Goal: Task Accomplishment & Management: Use online tool/utility

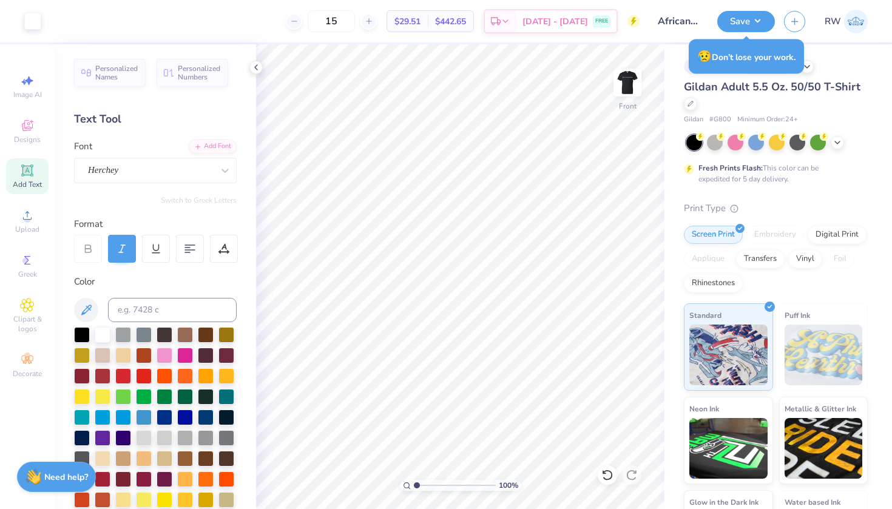
scroll to position [208, 0]
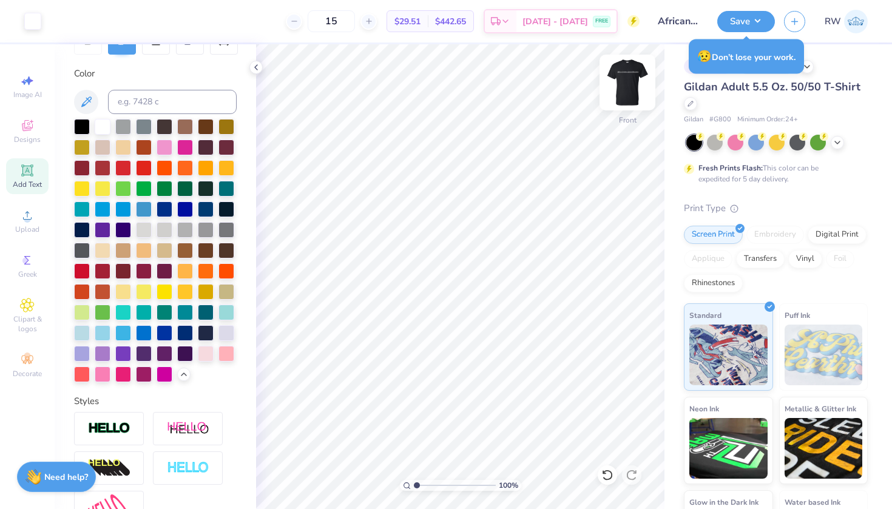
click at [626, 79] on img at bounding box center [627, 82] width 49 height 49
click at [630, 87] on img at bounding box center [627, 82] width 49 height 49
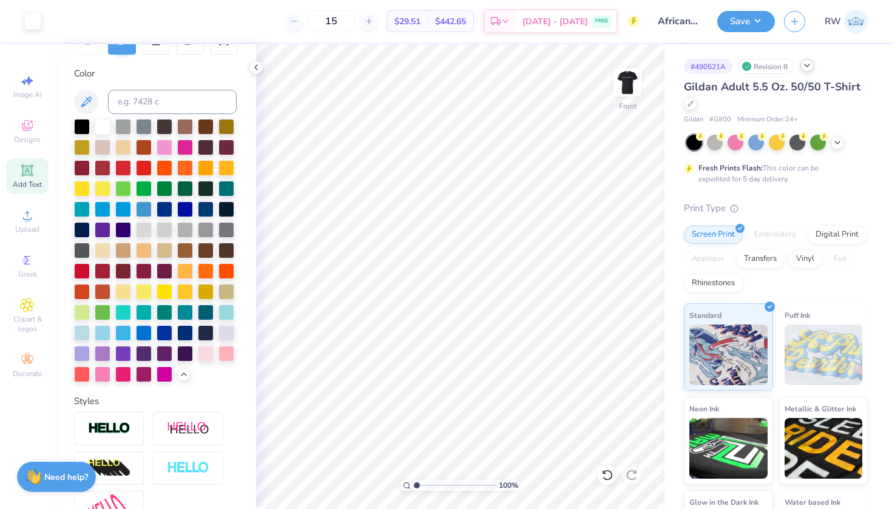
click at [810, 72] on div at bounding box center [807, 65] width 13 height 13
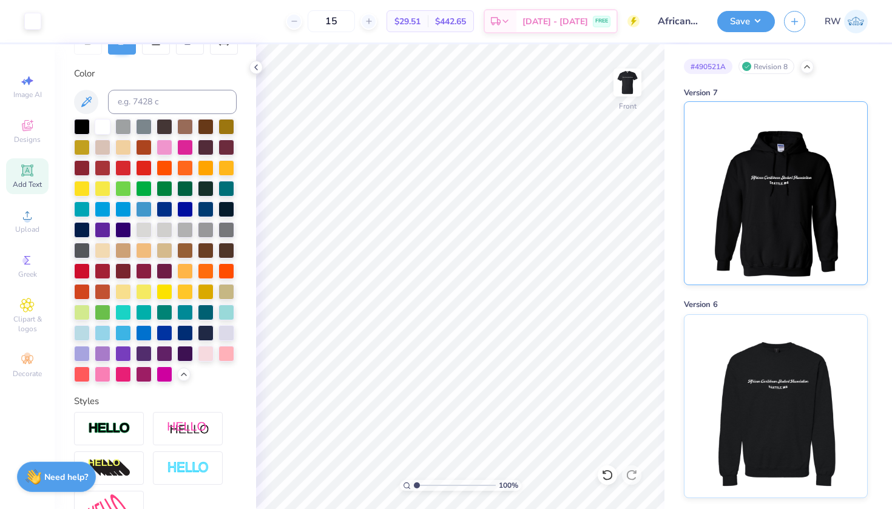
scroll to position [0, 0]
click at [761, 156] on img at bounding box center [776, 193] width 151 height 183
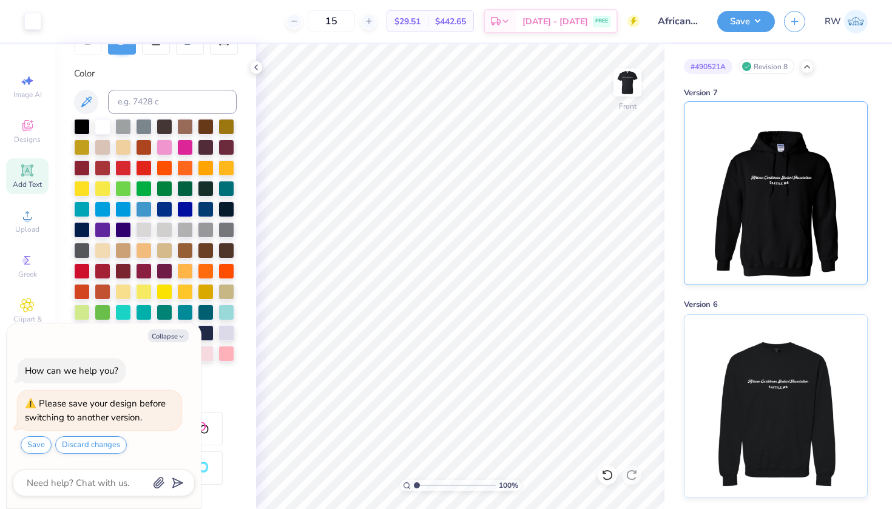
click at [750, 161] on img at bounding box center [776, 193] width 151 height 183
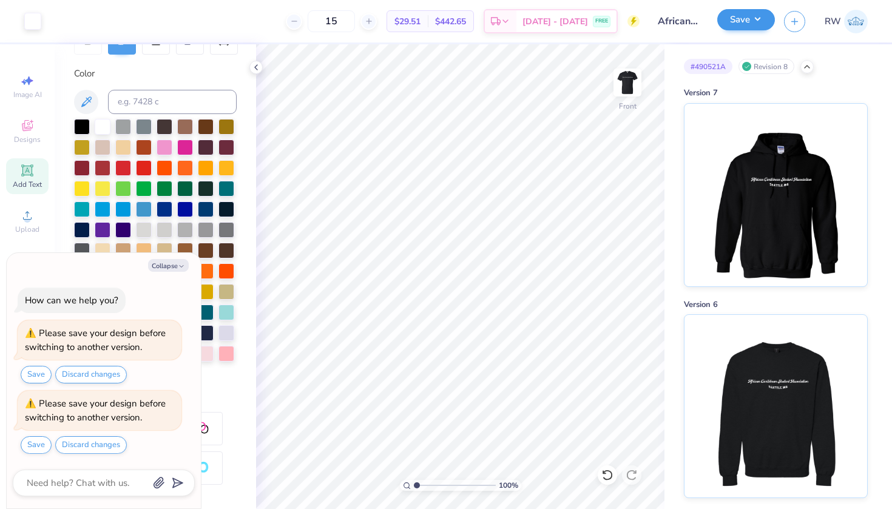
click at [750, 15] on button "Save" at bounding box center [747, 19] width 58 height 21
click at [626, 84] on img at bounding box center [627, 82] width 49 height 49
click at [630, 103] on img at bounding box center [627, 82] width 49 height 49
click at [183, 267] on icon "button" at bounding box center [181, 266] width 7 height 7
type textarea "x"
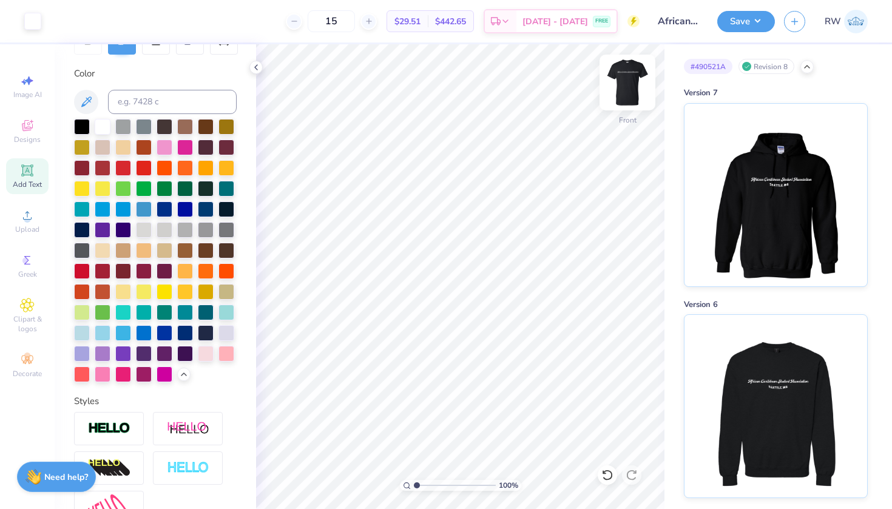
click at [635, 81] on img at bounding box center [627, 82] width 49 height 49
click at [202, 168] on div at bounding box center [206, 167] width 16 height 16
click at [231, 168] on div at bounding box center [227, 167] width 16 height 16
click at [212, 171] on div at bounding box center [206, 167] width 16 height 16
click at [226, 169] on div at bounding box center [227, 167] width 16 height 16
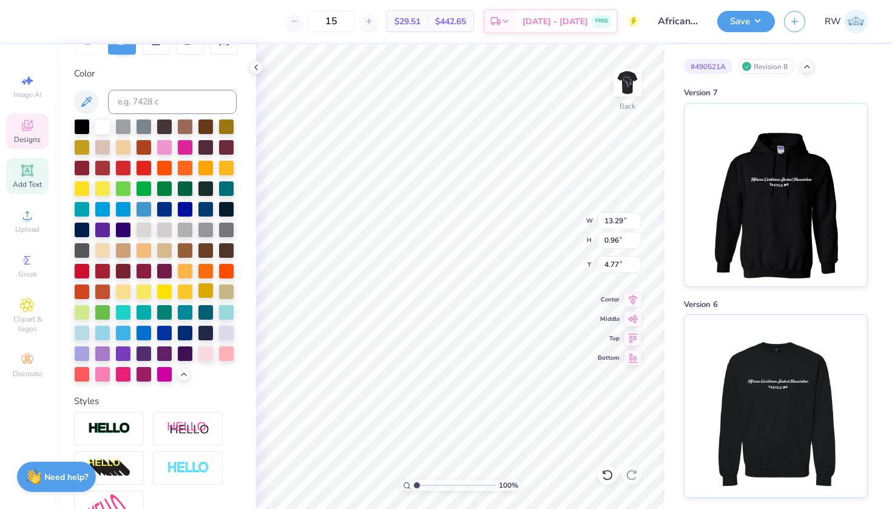
click at [206, 294] on div at bounding box center [206, 291] width 16 height 16
click at [187, 293] on div at bounding box center [185, 291] width 16 height 16
click at [203, 168] on div at bounding box center [206, 167] width 16 height 16
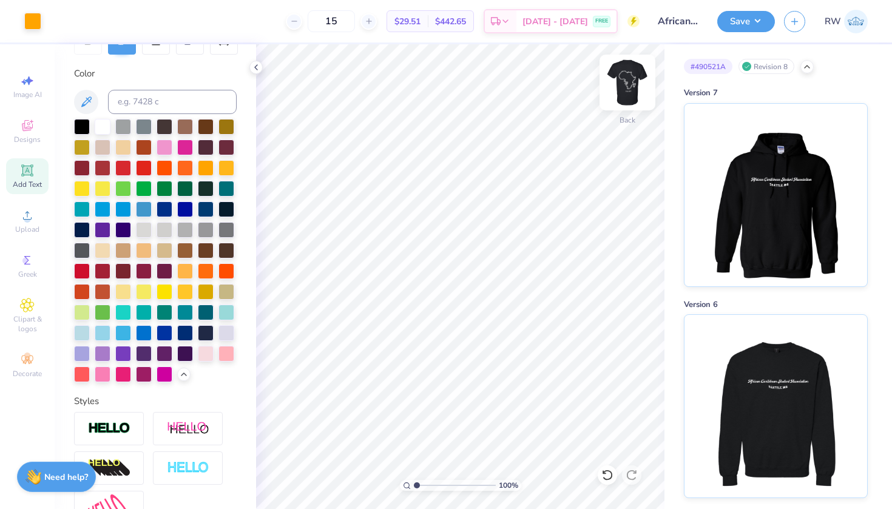
click at [634, 87] on img at bounding box center [627, 82] width 49 height 49
click at [628, 97] on img at bounding box center [627, 82] width 49 height 49
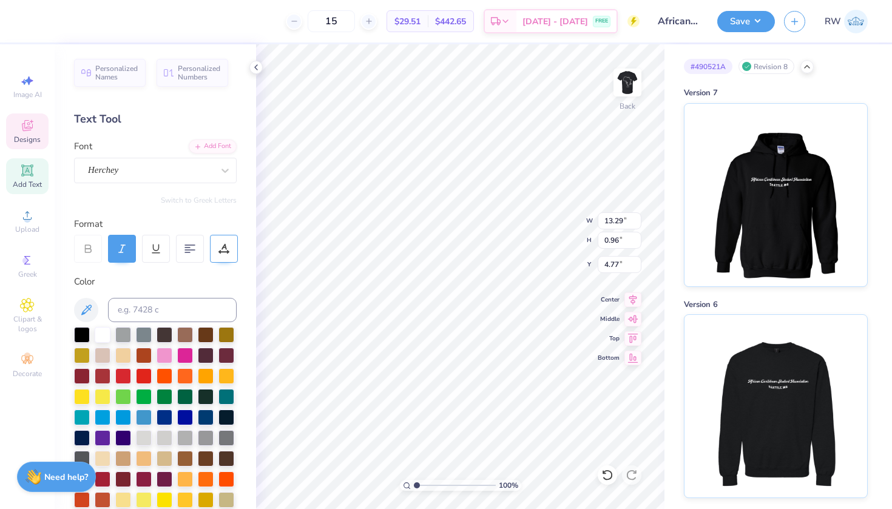
scroll to position [0, 4]
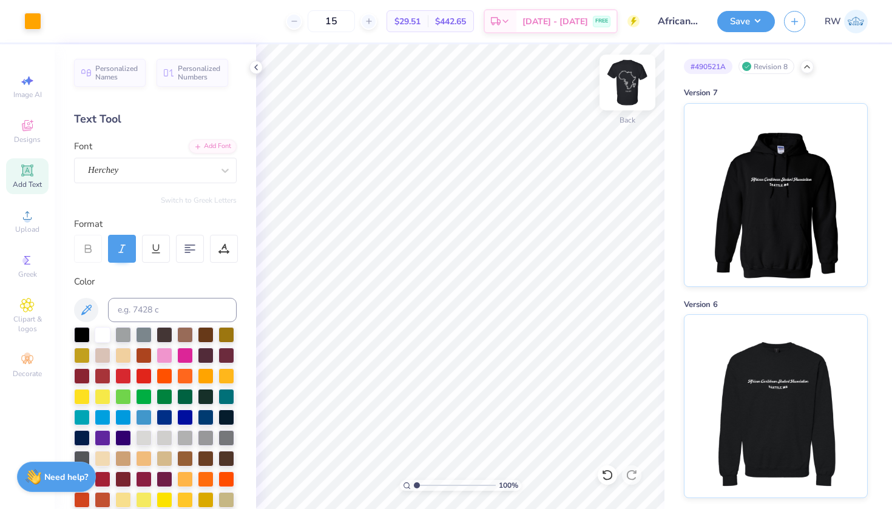
click at [631, 83] on img at bounding box center [627, 82] width 49 height 49
click at [161, 310] on input at bounding box center [172, 310] width 129 height 24
type input "137"
click at [41, 31] on div "Art colors" at bounding box center [20, 21] width 41 height 42
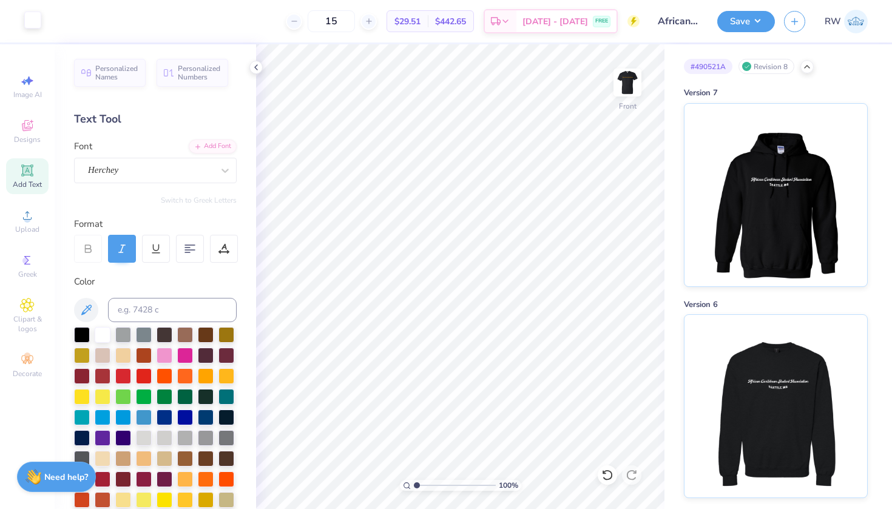
click at [38, 27] on div at bounding box center [32, 20] width 17 height 17
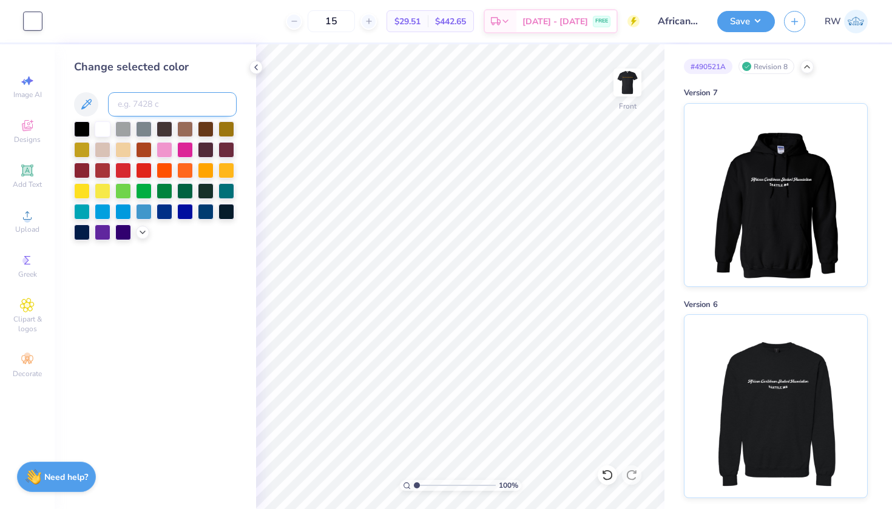
click at [149, 97] on input at bounding box center [172, 104] width 129 height 24
type input "137"
click at [625, 78] on img at bounding box center [627, 82] width 49 height 49
click at [633, 82] on img at bounding box center [627, 82] width 49 height 49
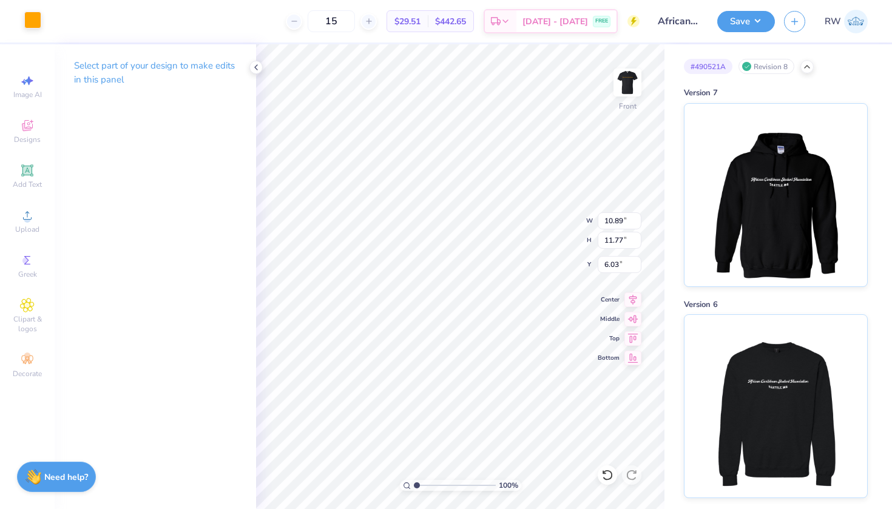
click at [34, 18] on div at bounding box center [32, 20] width 17 height 17
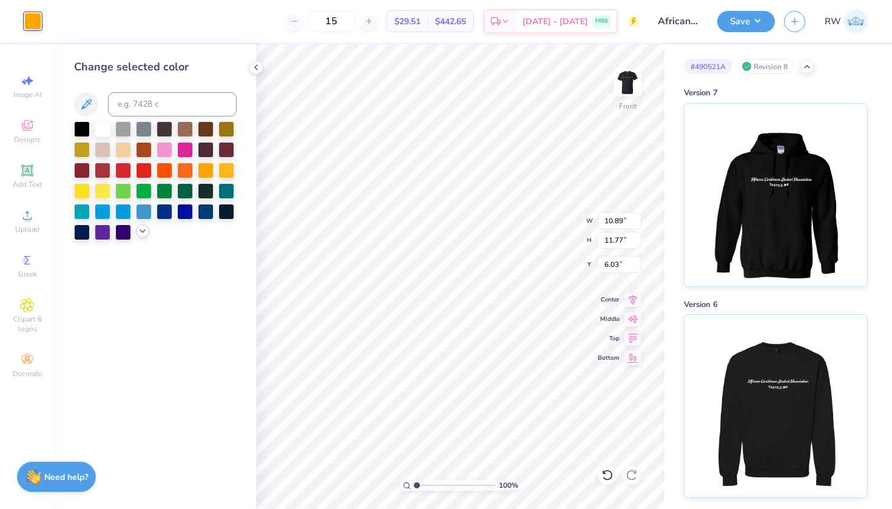
click at [141, 233] on icon at bounding box center [143, 231] width 10 height 10
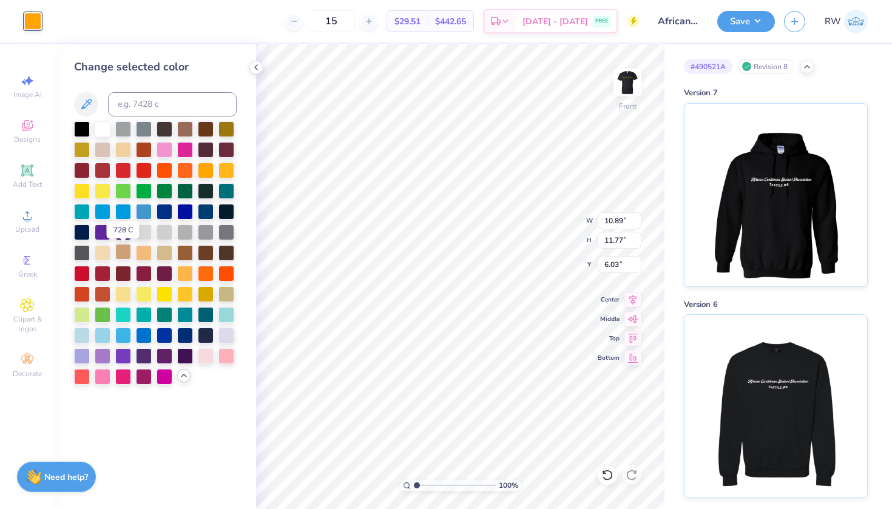
click at [127, 254] on div at bounding box center [123, 252] width 16 height 16
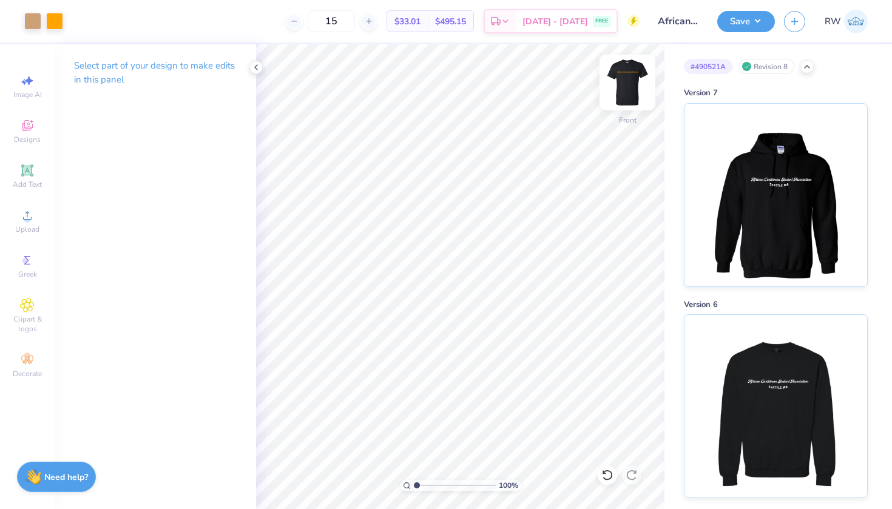
click at [632, 90] on img at bounding box center [627, 82] width 49 height 49
click at [632, 90] on img at bounding box center [628, 82] width 24 height 24
click at [35, 18] on div at bounding box center [32, 20] width 17 height 17
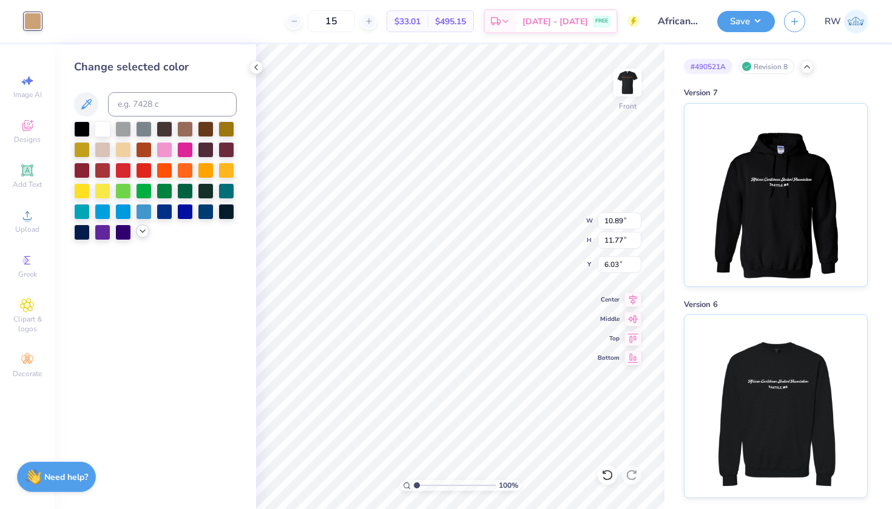
click at [141, 234] on icon at bounding box center [143, 231] width 10 height 10
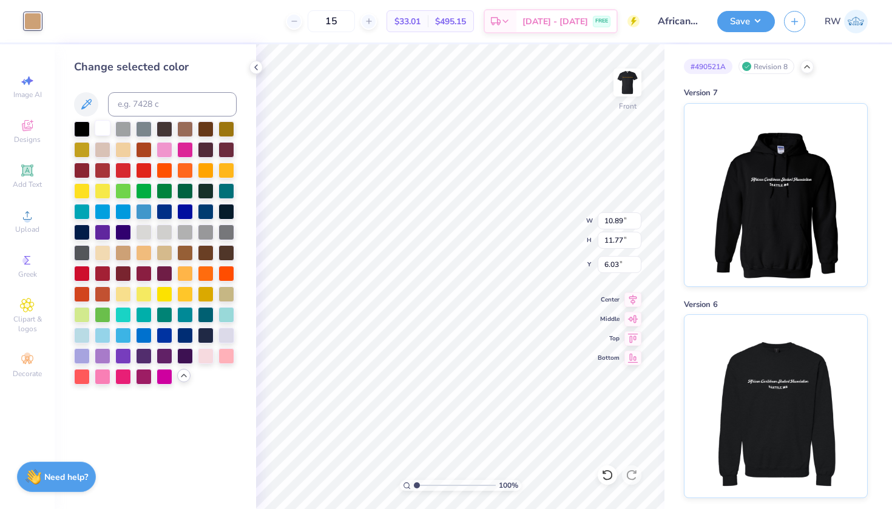
click at [101, 132] on div at bounding box center [103, 128] width 16 height 16
click at [189, 254] on div at bounding box center [185, 252] width 16 height 16
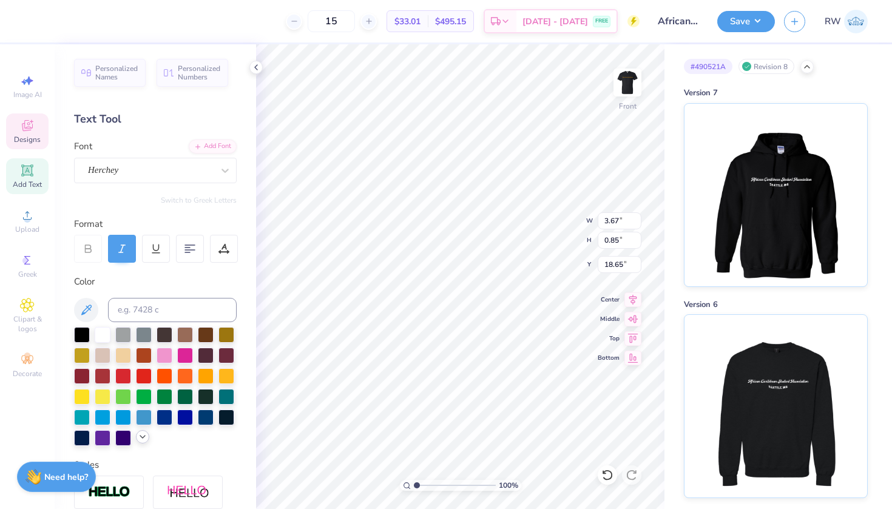
click at [145, 441] on icon at bounding box center [143, 437] width 10 height 10
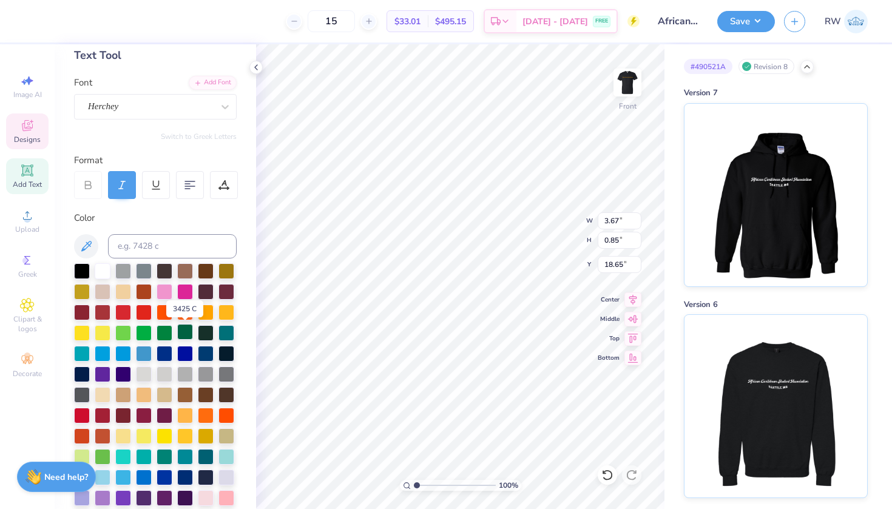
scroll to position [84, 0]
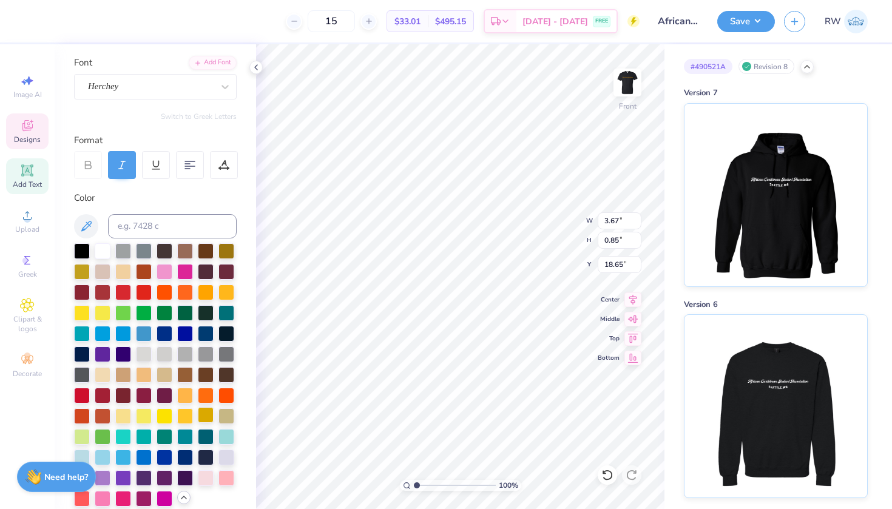
click at [206, 416] on div at bounding box center [206, 415] width 16 height 16
click at [633, 74] on img at bounding box center [627, 82] width 49 height 49
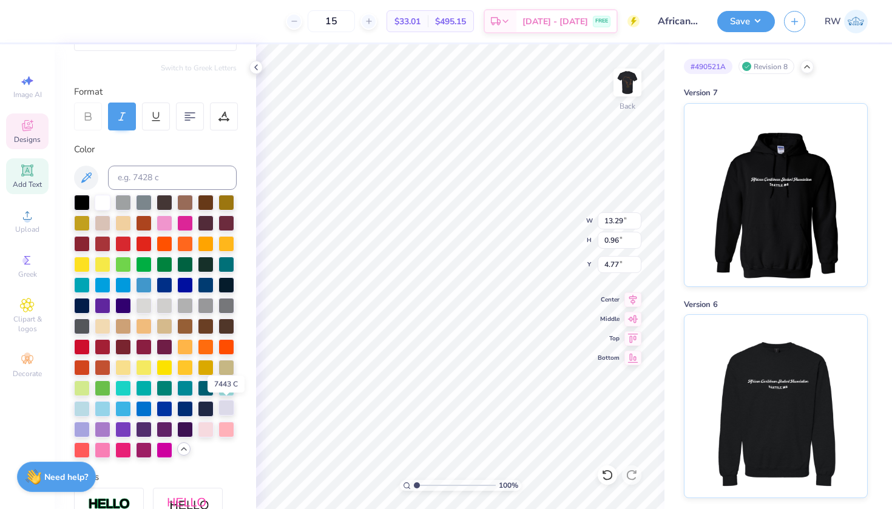
scroll to position [133, 0]
click at [206, 365] on div at bounding box center [206, 366] width 16 height 16
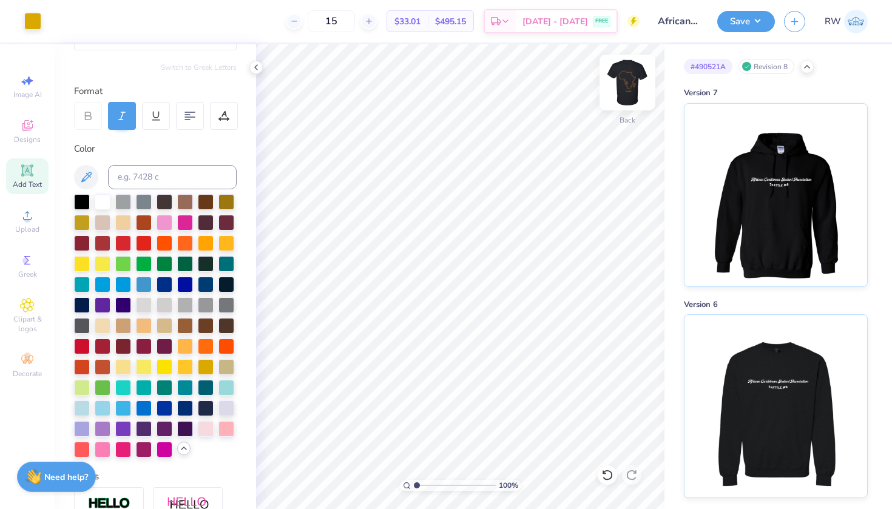
click at [636, 86] on img at bounding box center [627, 82] width 49 height 49
click at [634, 87] on img at bounding box center [627, 82] width 49 height 49
click at [759, 21] on button "Save" at bounding box center [747, 19] width 58 height 21
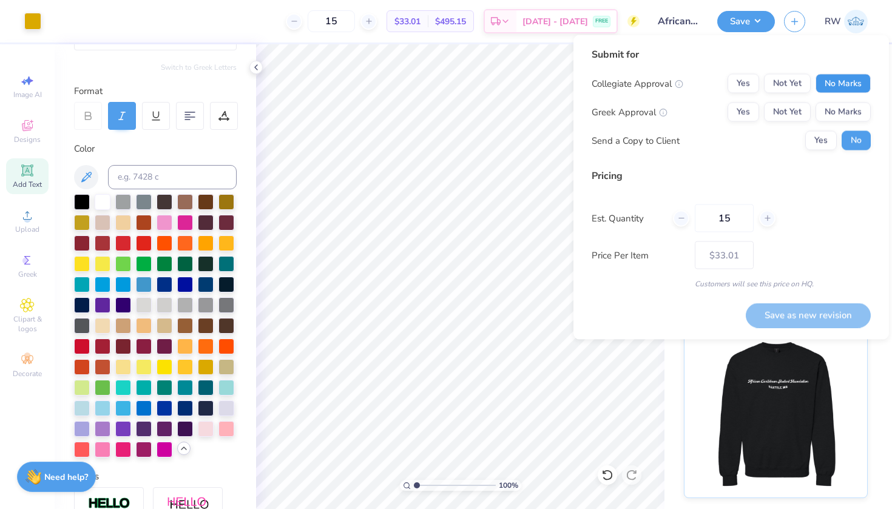
click at [844, 90] on button "No Marks" at bounding box center [843, 83] width 55 height 19
click at [844, 110] on button "No Marks" at bounding box center [843, 112] width 55 height 19
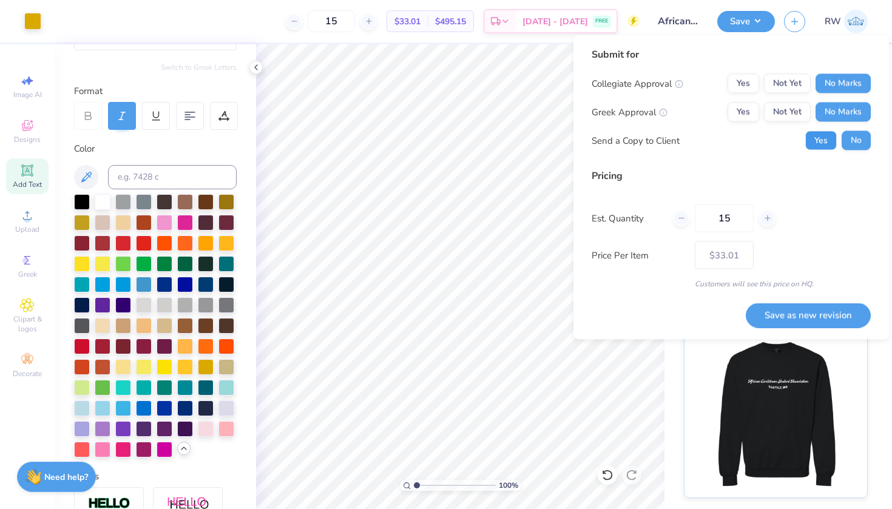
click at [822, 141] on button "Yes" at bounding box center [822, 140] width 32 height 19
click at [823, 314] on button "Save as new revision" at bounding box center [808, 315] width 125 height 25
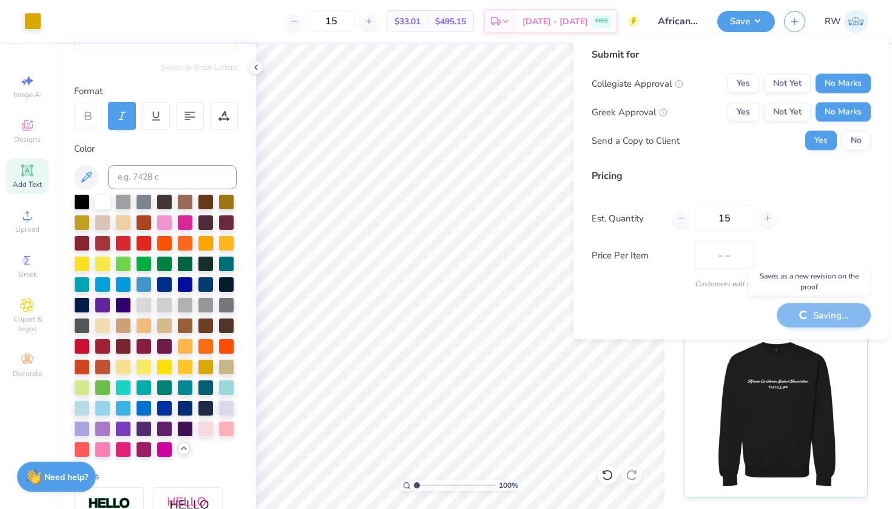
type input "$33.01"
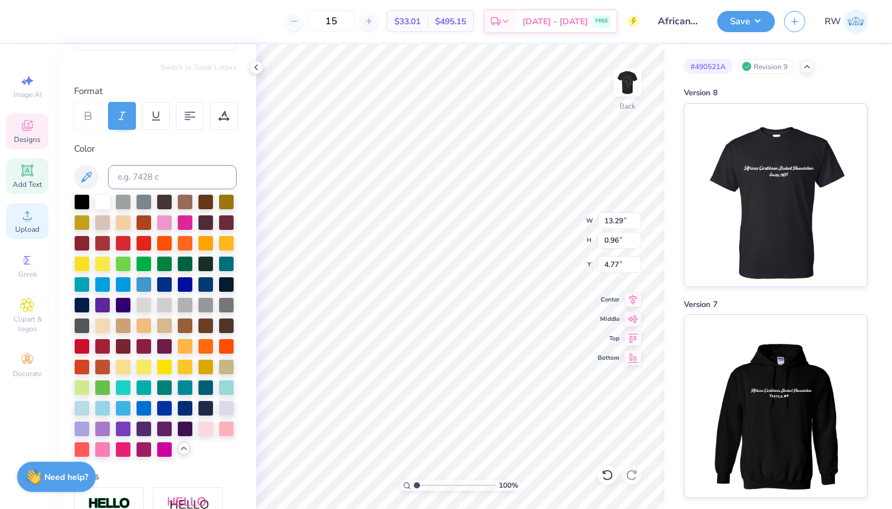
click at [30, 229] on span "Upload" at bounding box center [27, 230] width 24 height 10
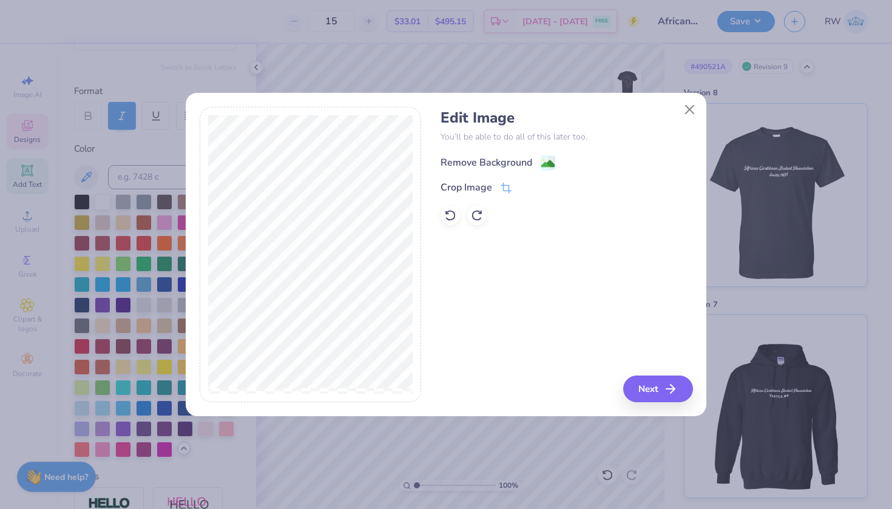
click at [555, 160] on icon at bounding box center [548, 163] width 15 height 15
click at [653, 390] on button "Next" at bounding box center [660, 389] width 70 height 27
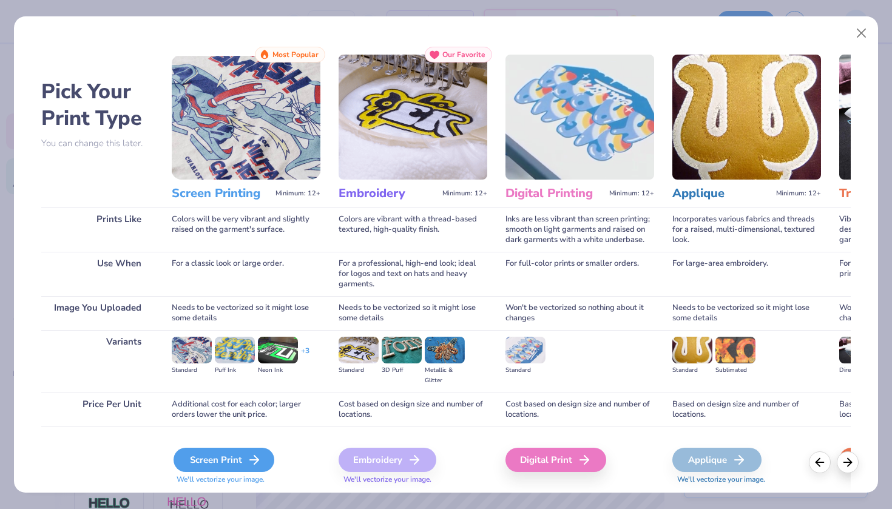
click at [217, 453] on div "Screen Print" at bounding box center [224, 460] width 101 height 24
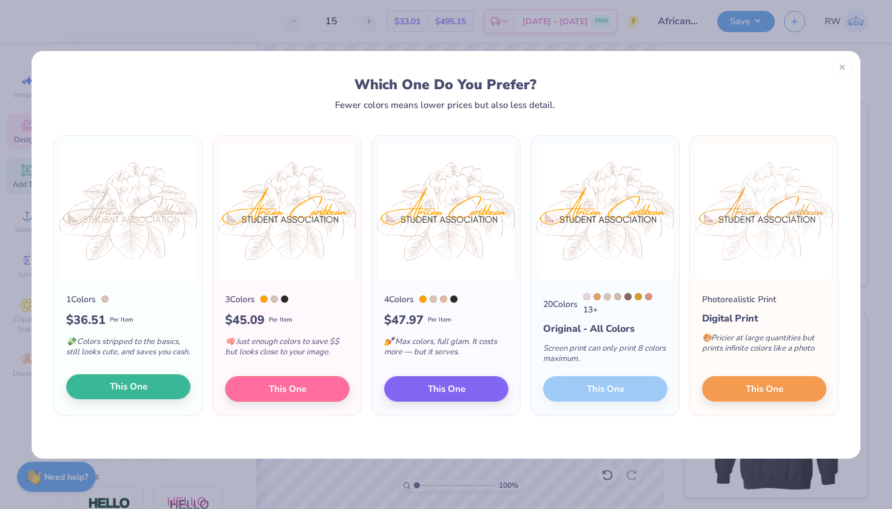
click at [167, 386] on button "This One" at bounding box center [128, 387] width 124 height 25
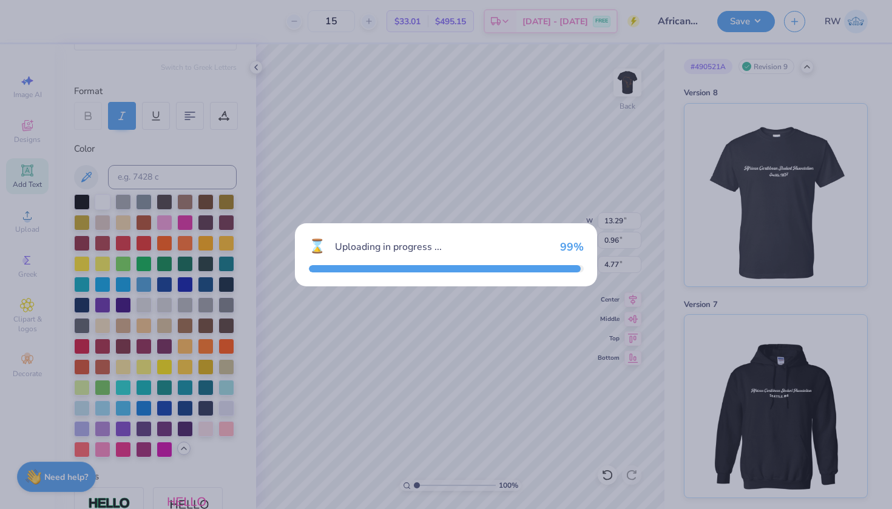
type input "15.00"
type input "10.79"
type input "7.35"
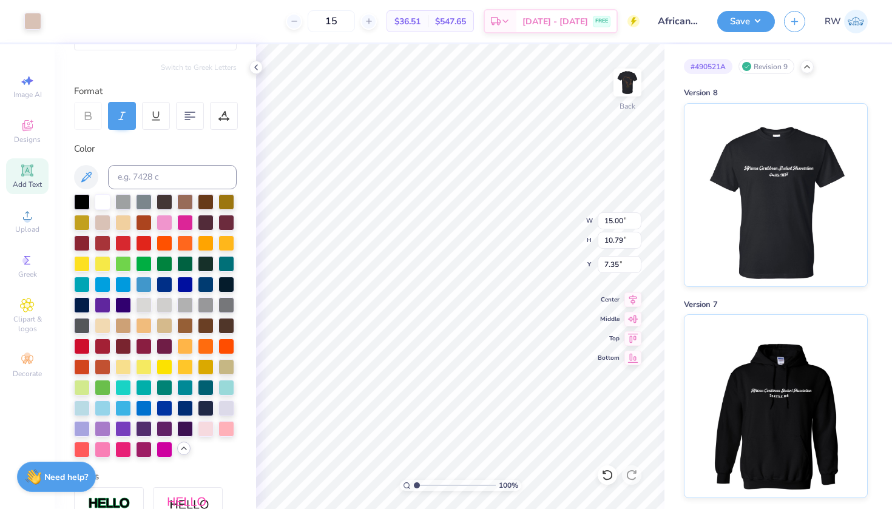
type input "13.29"
type input "0.96"
type input "4.77"
type input "8.78"
type input "6.32"
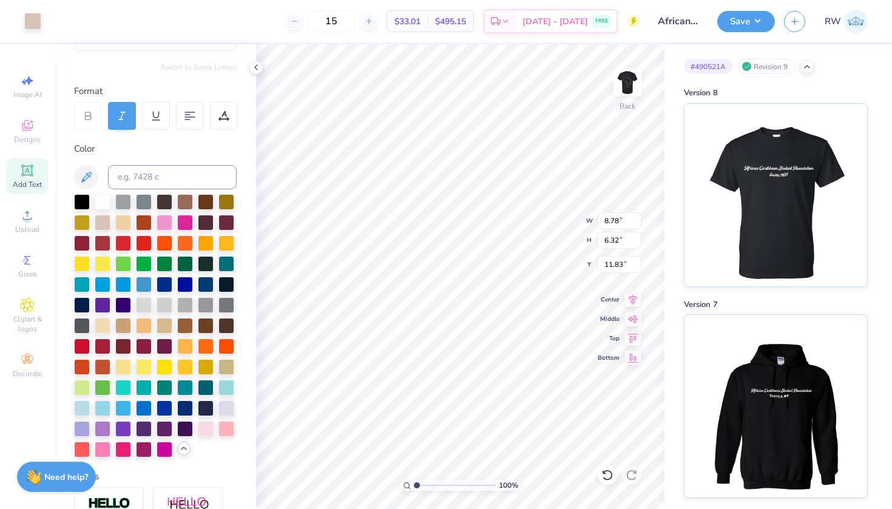
type input "3.00"
type input "6.36"
type input "4.58"
type input "1.90"
click at [750, 29] on button "Save" at bounding box center [747, 19] width 58 height 21
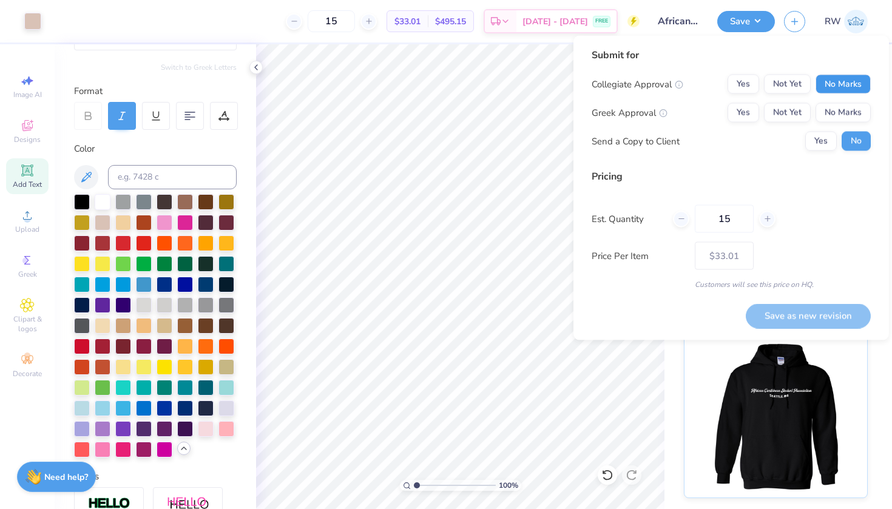
click at [862, 84] on button "No Marks" at bounding box center [843, 84] width 55 height 19
click at [860, 112] on button "No Marks" at bounding box center [843, 112] width 55 height 19
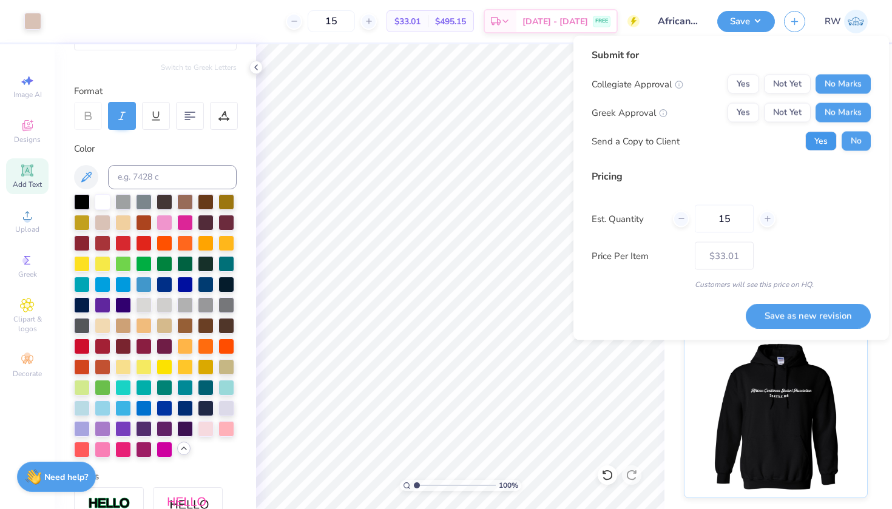
click at [829, 138] on button "Yes" at bounding box center [822, 141] width 32 height 19
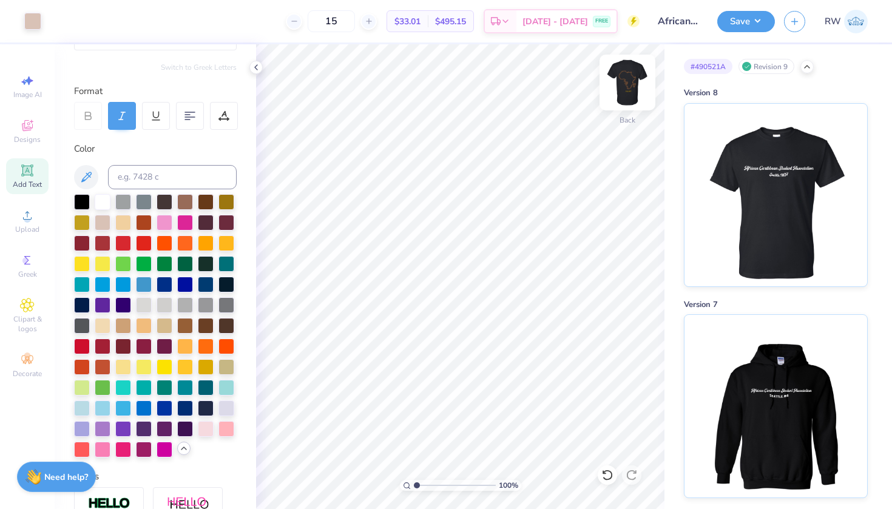
click at [626, 107] on div "Back" at bounding box center [628, 90] width 28 height 43
click at [183, 455] on div at bounding box center [183, 448] width 13 height 13
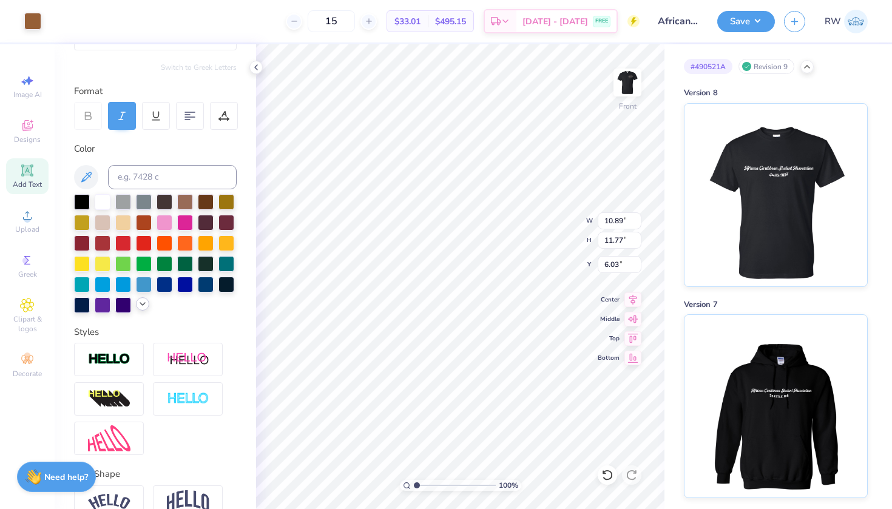
click at [143, 305] on icon at bounding box center [143, 304] width 10 height 10
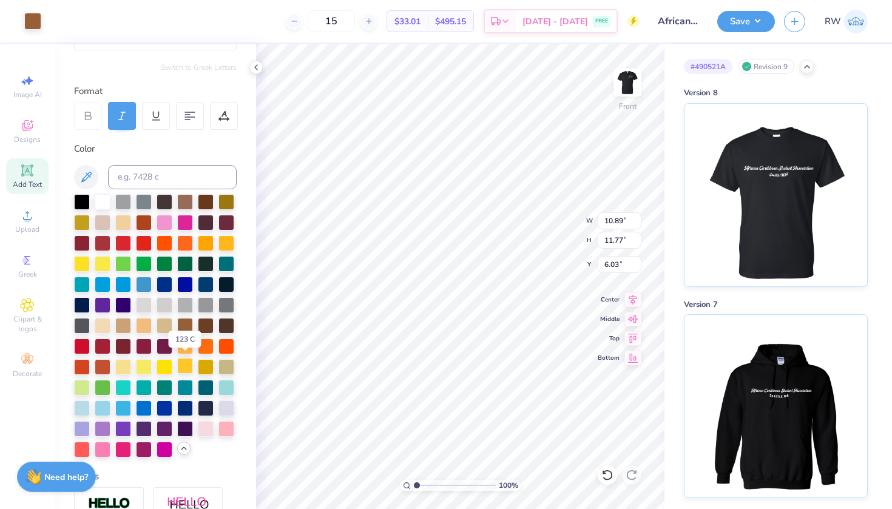
scroll to position [151, 0]
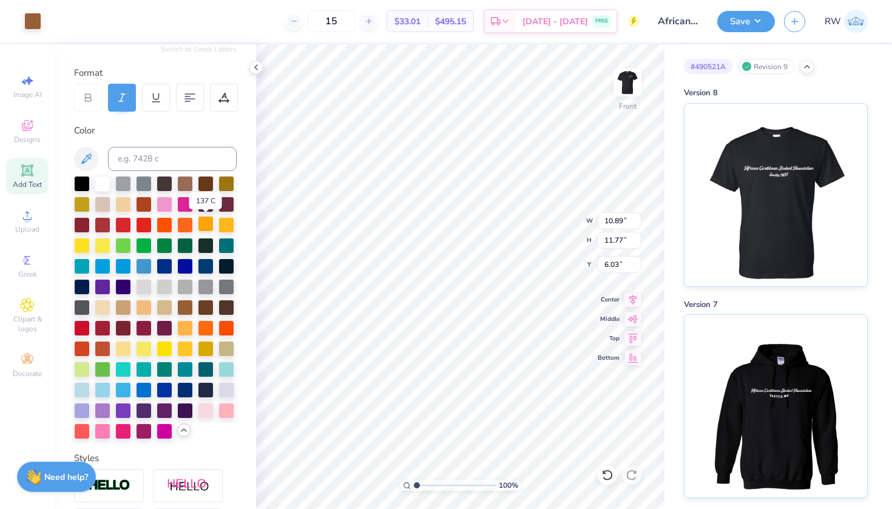
click at [205, 228] on div at bounding box center [206, 224] width 16 height 16
click at [41, 27] on div at bounding box center [32, 20] width 17 height 17
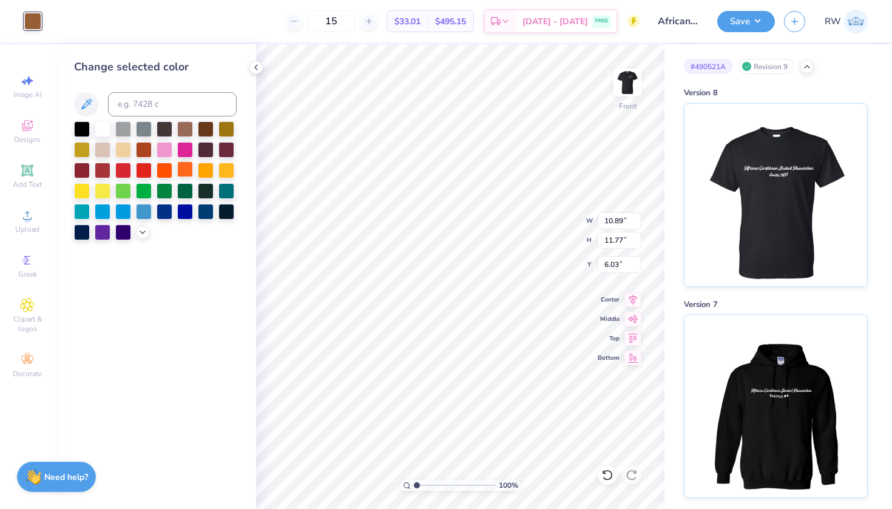
click at [183, 174] on div at bounding box center [185, 169] width 16 height 16
type input "3.67"
type input "0.85"
type input "18.65"
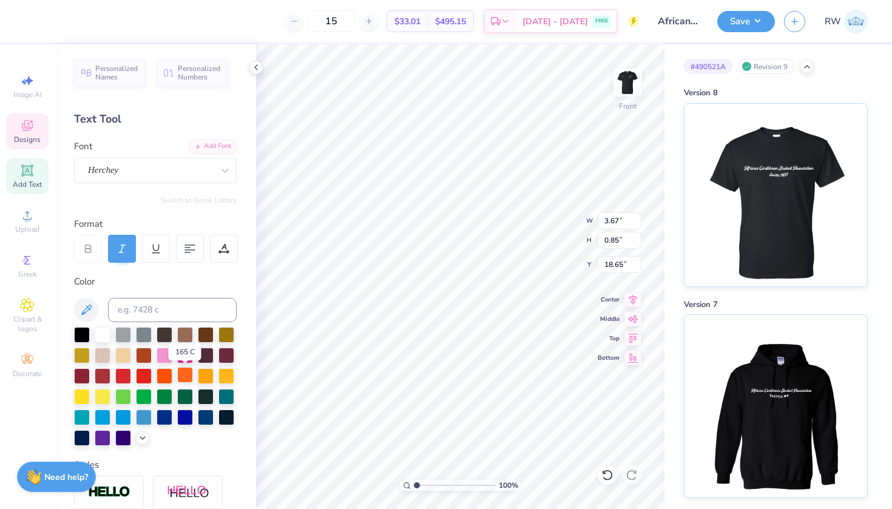
click at [188, 379] on div at bounding box center [185, 375] width 16 height 16
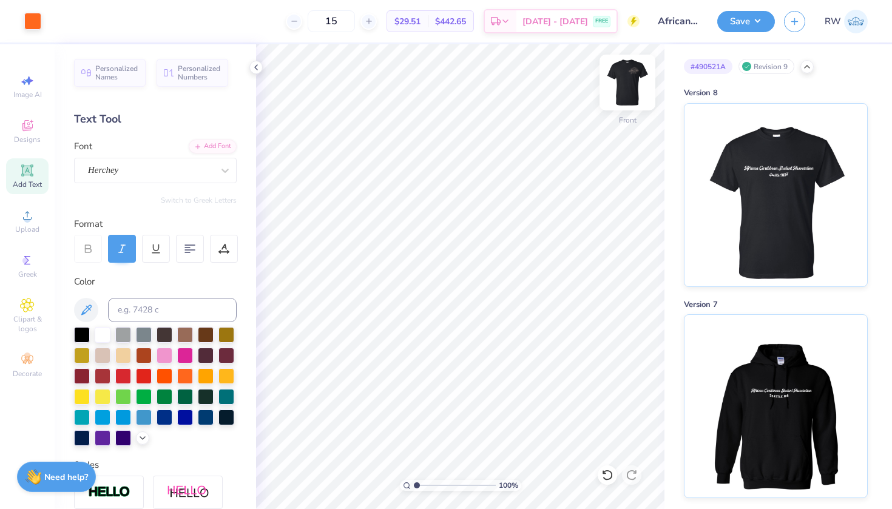
click at [631, 90] on img at bounding box center [627, 82] width 49 height 49
click at [36, 23] on div at bounding box center [32, 20] width 17 height 17
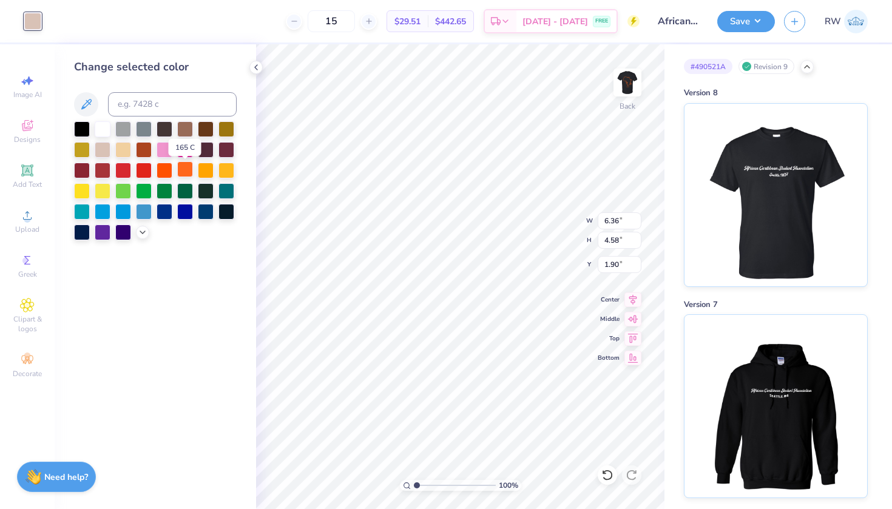
click at [188, 175] on div at bounding box center [185, 169] width 16 height 16
click at [143, 233] on icon at bounding box center [143, 231] width 10 height 10
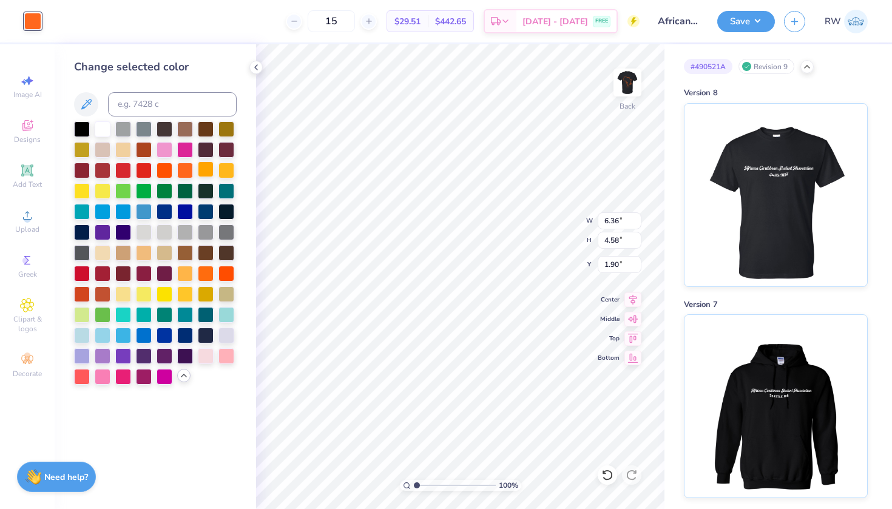
click at [206, 168] on div at bounding box center [206, 169] width 16 height 16
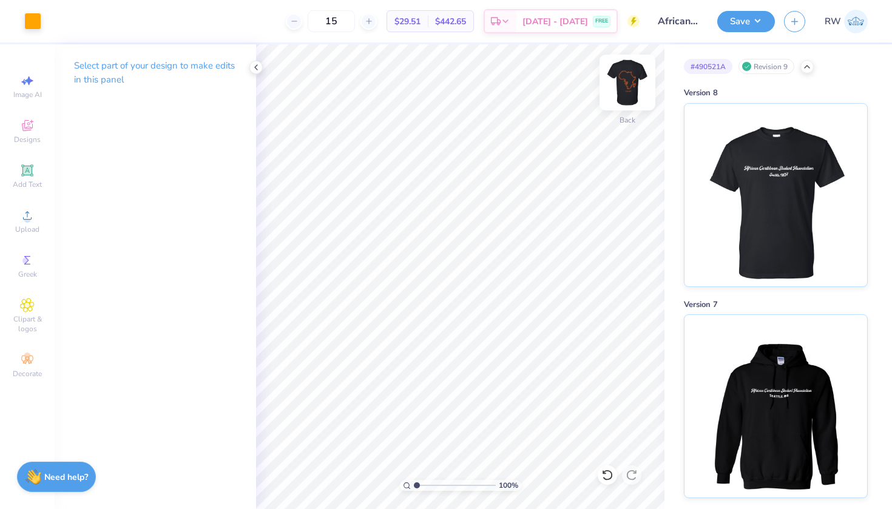
click at [635, 87] on img at bounding box center [627, 82] width 49 height 49
click at [38, 18] on div at bounding box center [32, 20] width 17 height 17
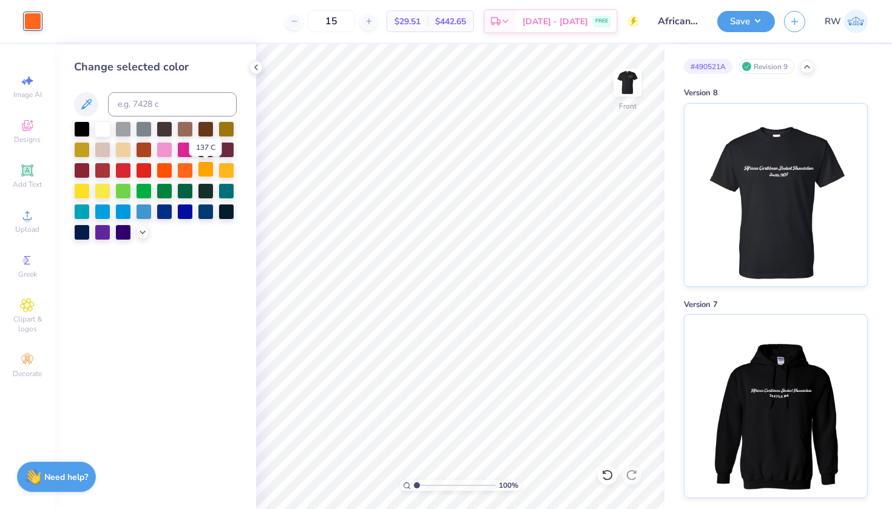
click at [209, 177] on div at bounding box center [206, 169] width 16 height 16
click at [635, 78] on img at bounding box center [627, 82] width 49 height 49
click at [747, 19] on button "Save" at bounding box center [747, 19] width 58 height 21
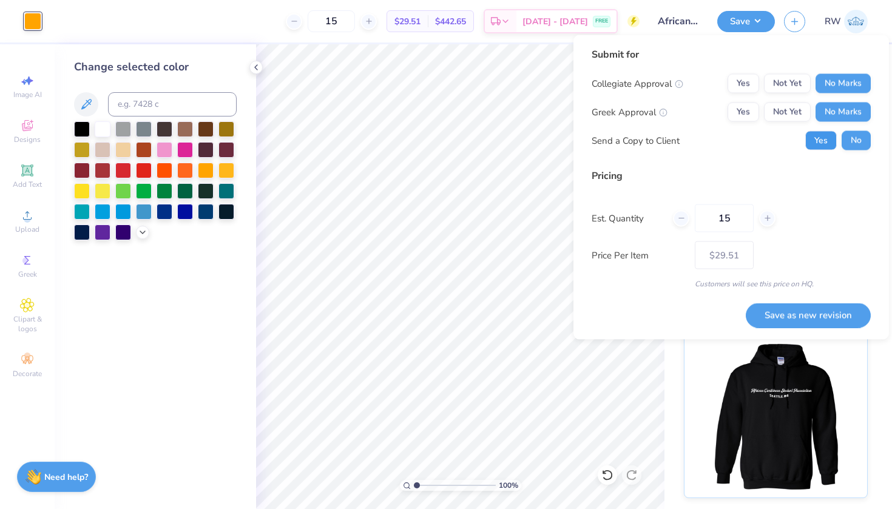
click at [824, 150] on button "Yes" at bounding box center [822, 140] width 32 height 19
click at [832, 319] on button "Save as new revision" at bounding box center [808, 315] width 125 height 25
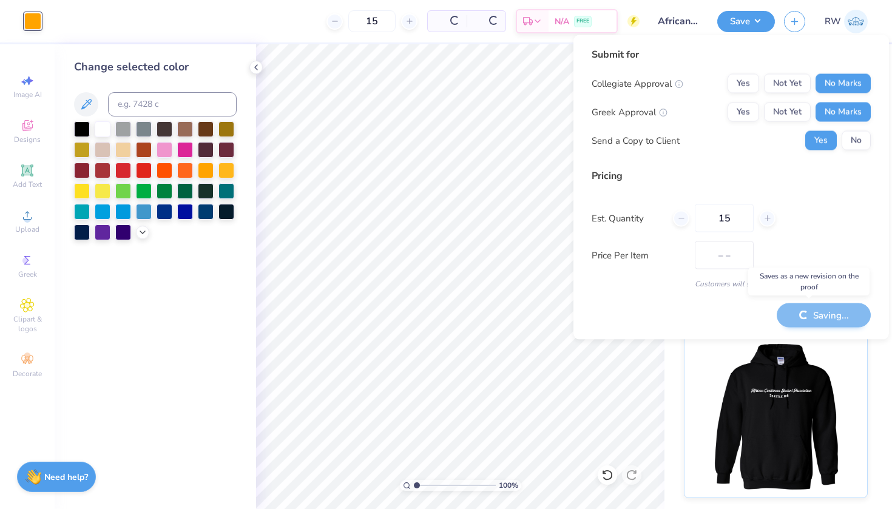
type input "$29.51"
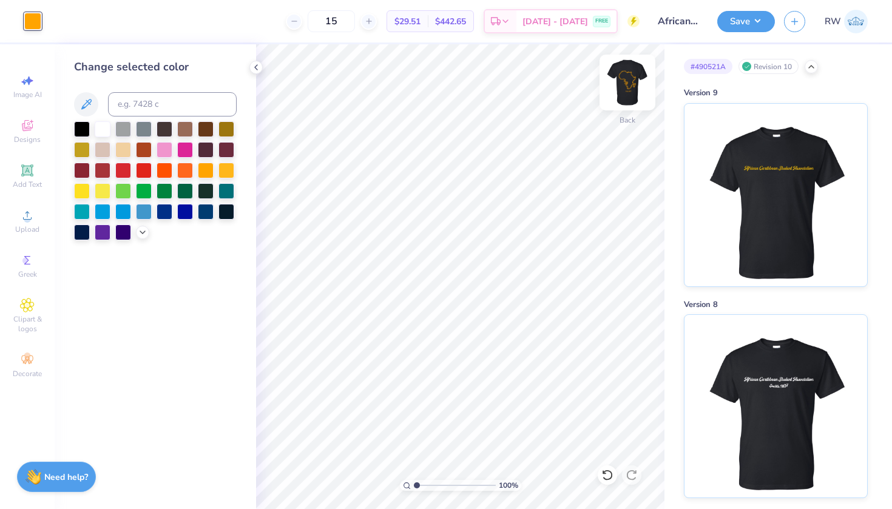
click at [634, 92] on img at bounding box center [627, 82] width 49 height 49
click at [633, 101] on img at bounding box center [627, 82] width 49 height 49
click at [354, 21] on input "15" at bounding box center [331, 21] width 47 height 22
type input "1"
click at [350, 21] on input "15" at bounding box center [331, 21] width 47 height 22
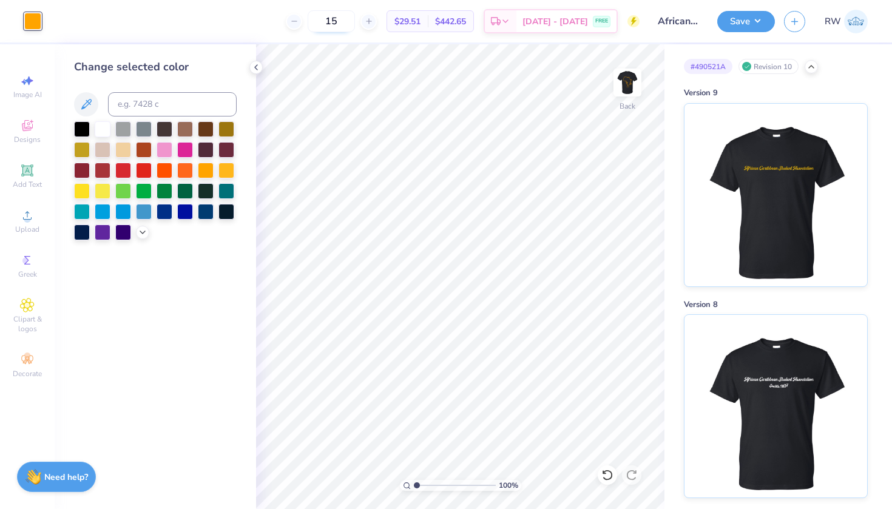
type input "1"
type input "2"
type input "15"
